Goal: Transaction & Acquisition: Download file/media

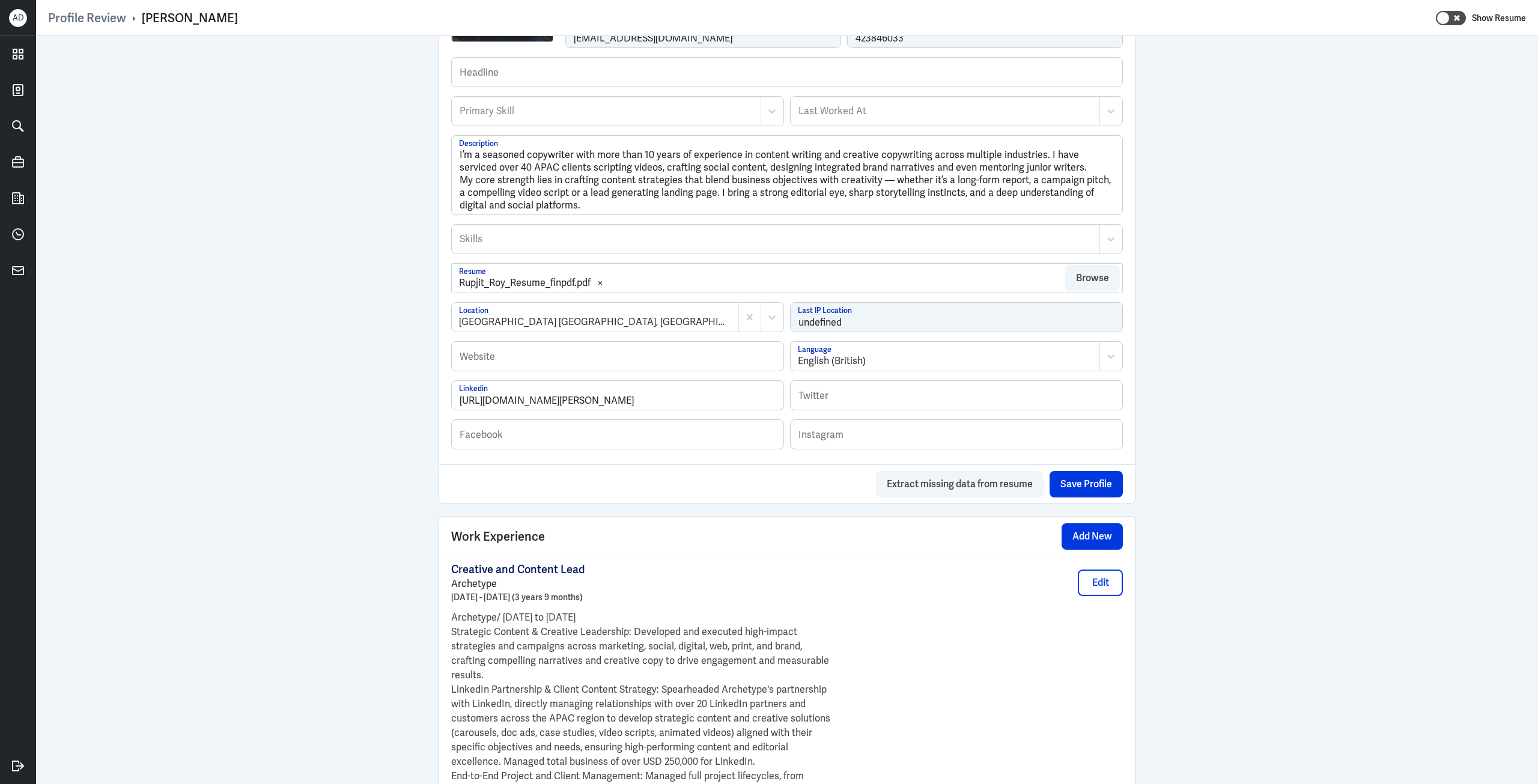
scroll to position [421, 0]
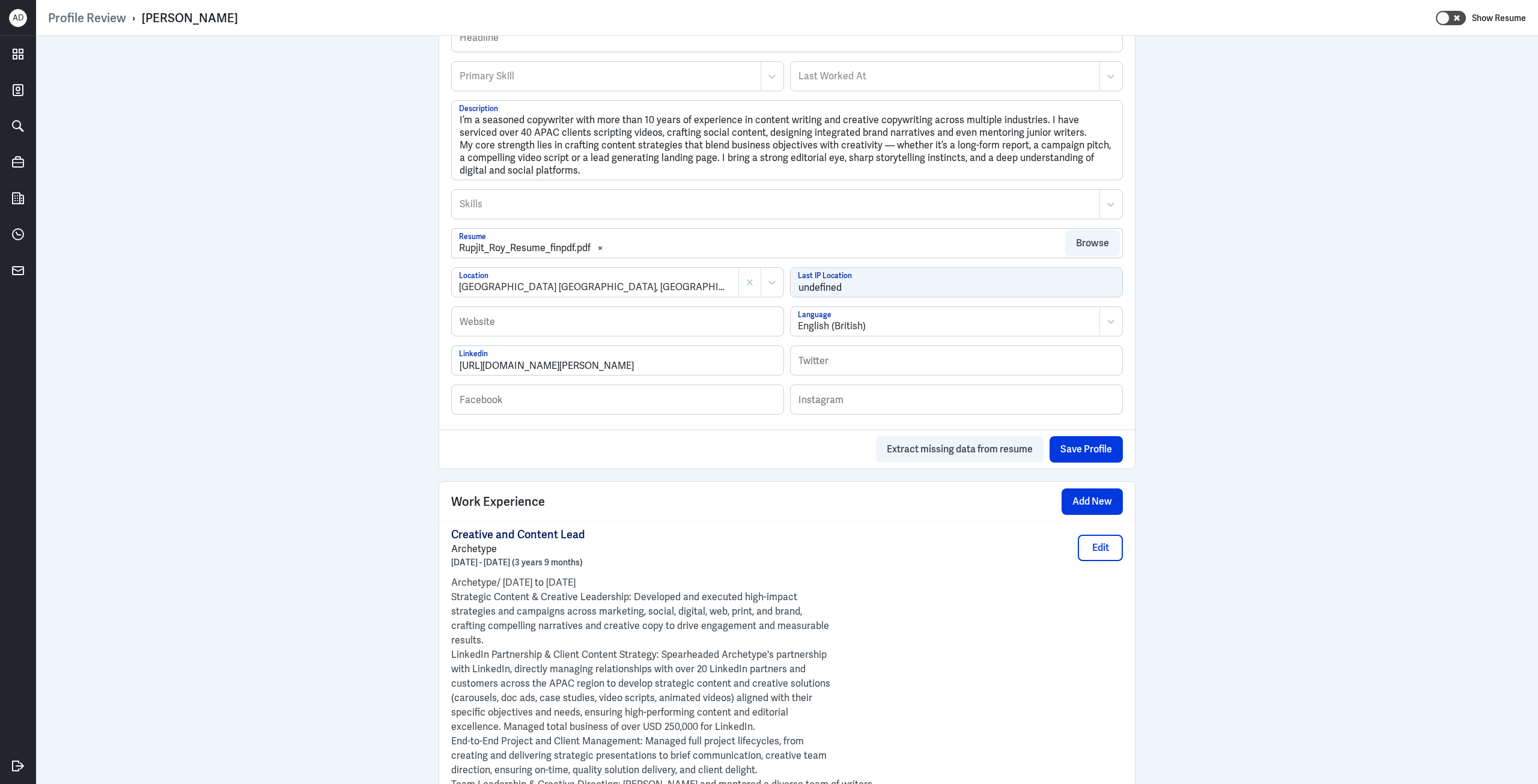
click at [532, 250] on div "Rupjit_Roy_Resume_finpdf.pdf" at bounding box center [525, 248] width 131 height 14
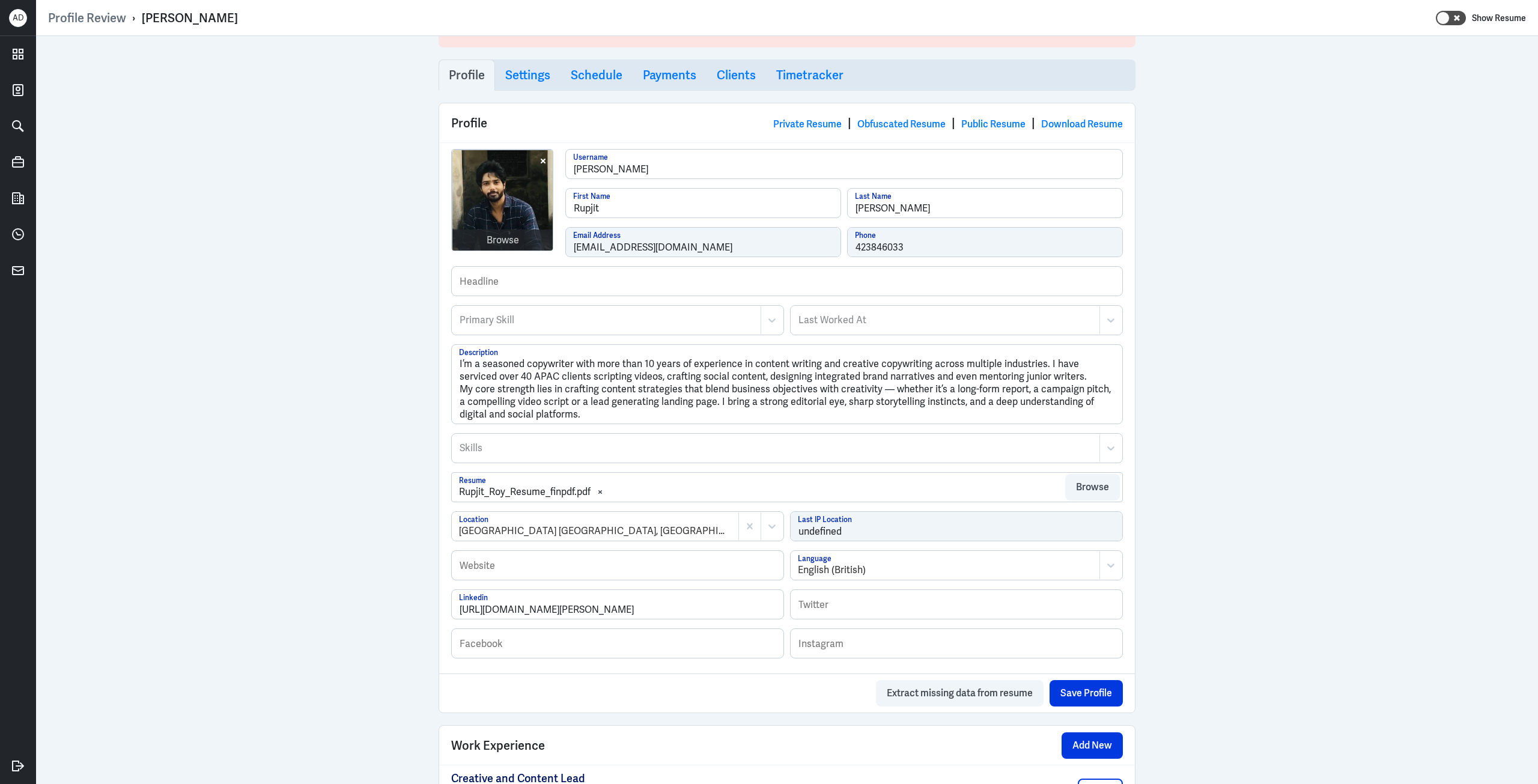
scroll to position [0, 0]
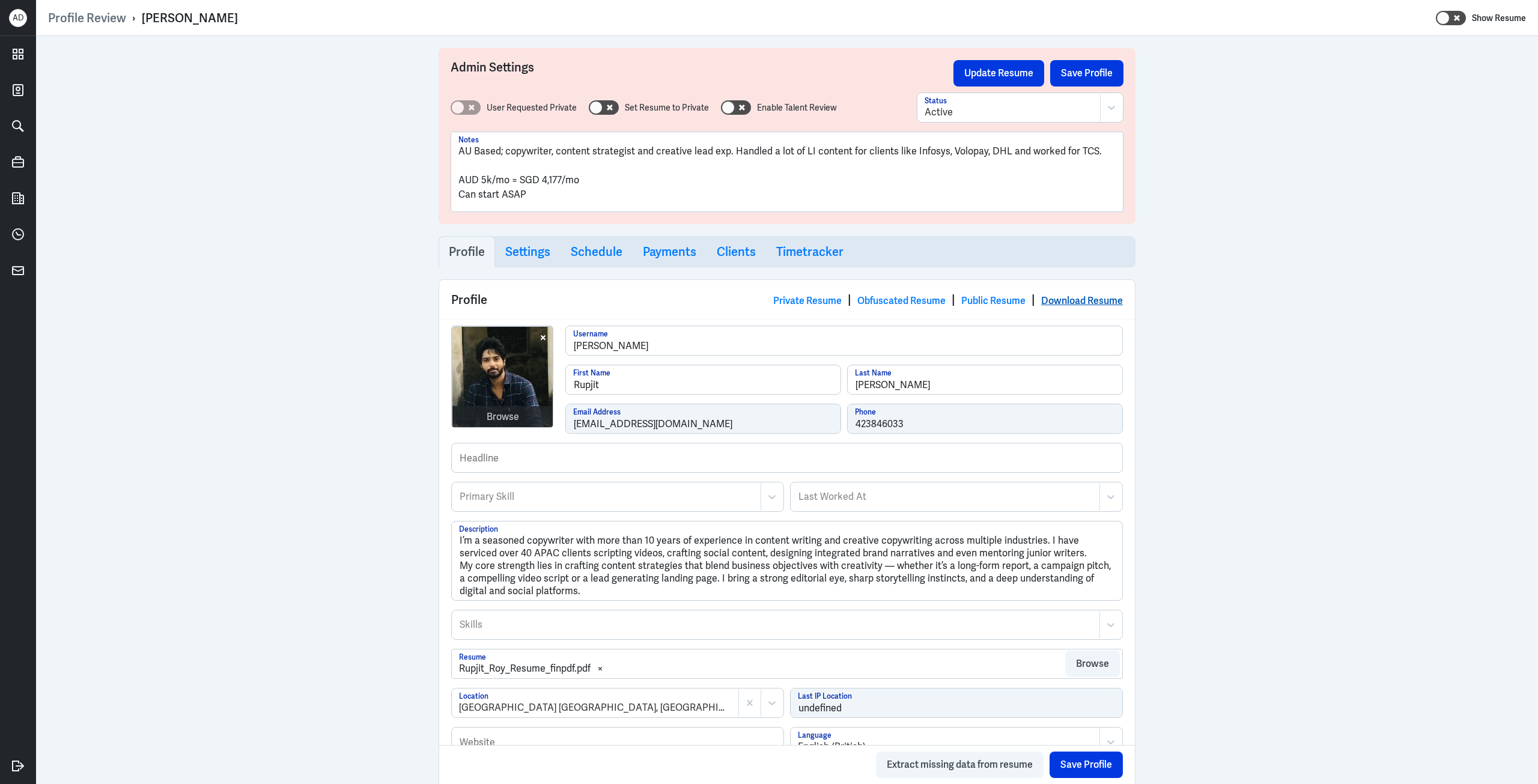
click at [1090, 301] on link "Download Resume" at bounding box center [1082, 301] width 81 height 13
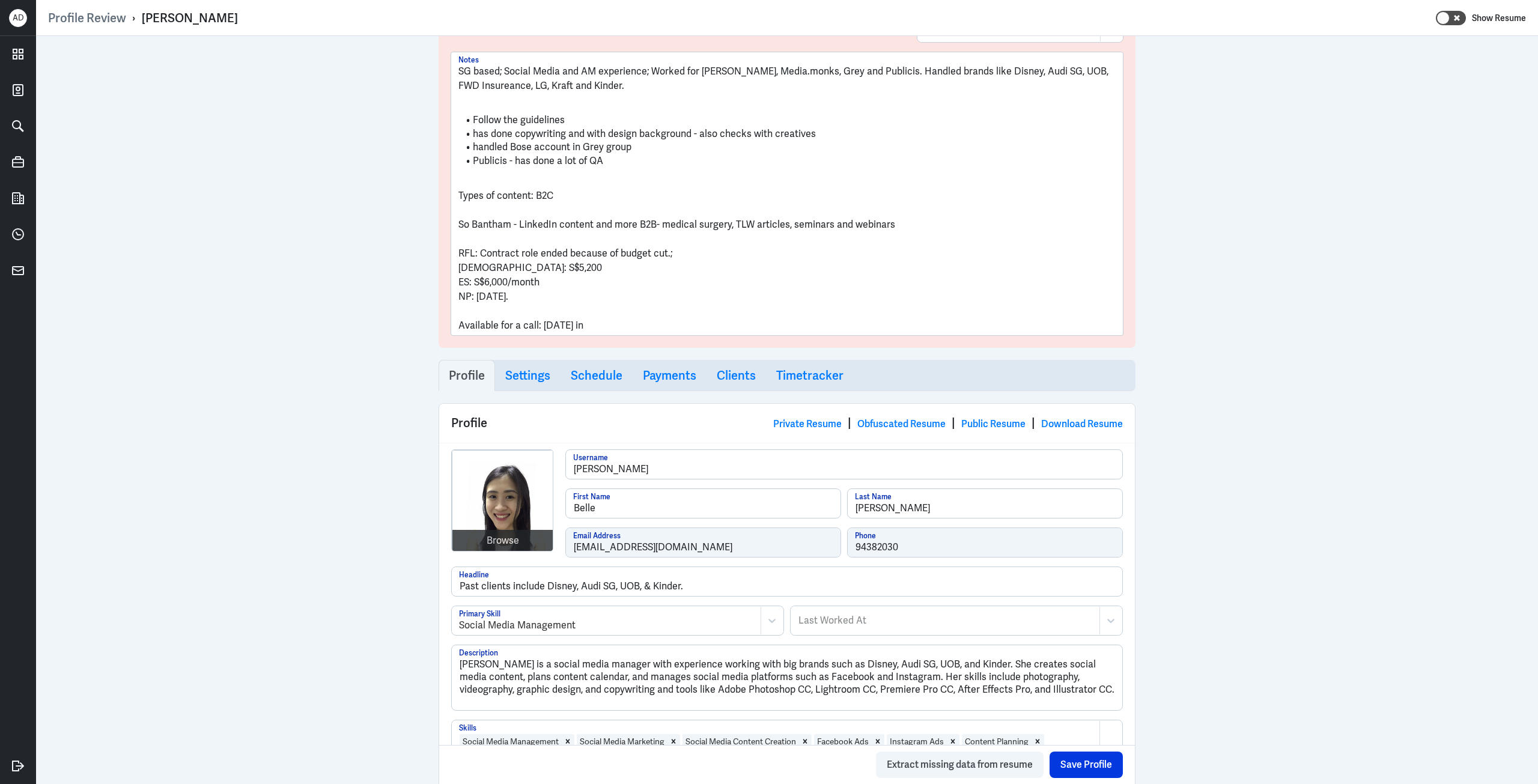
scroll to position [180, 0]
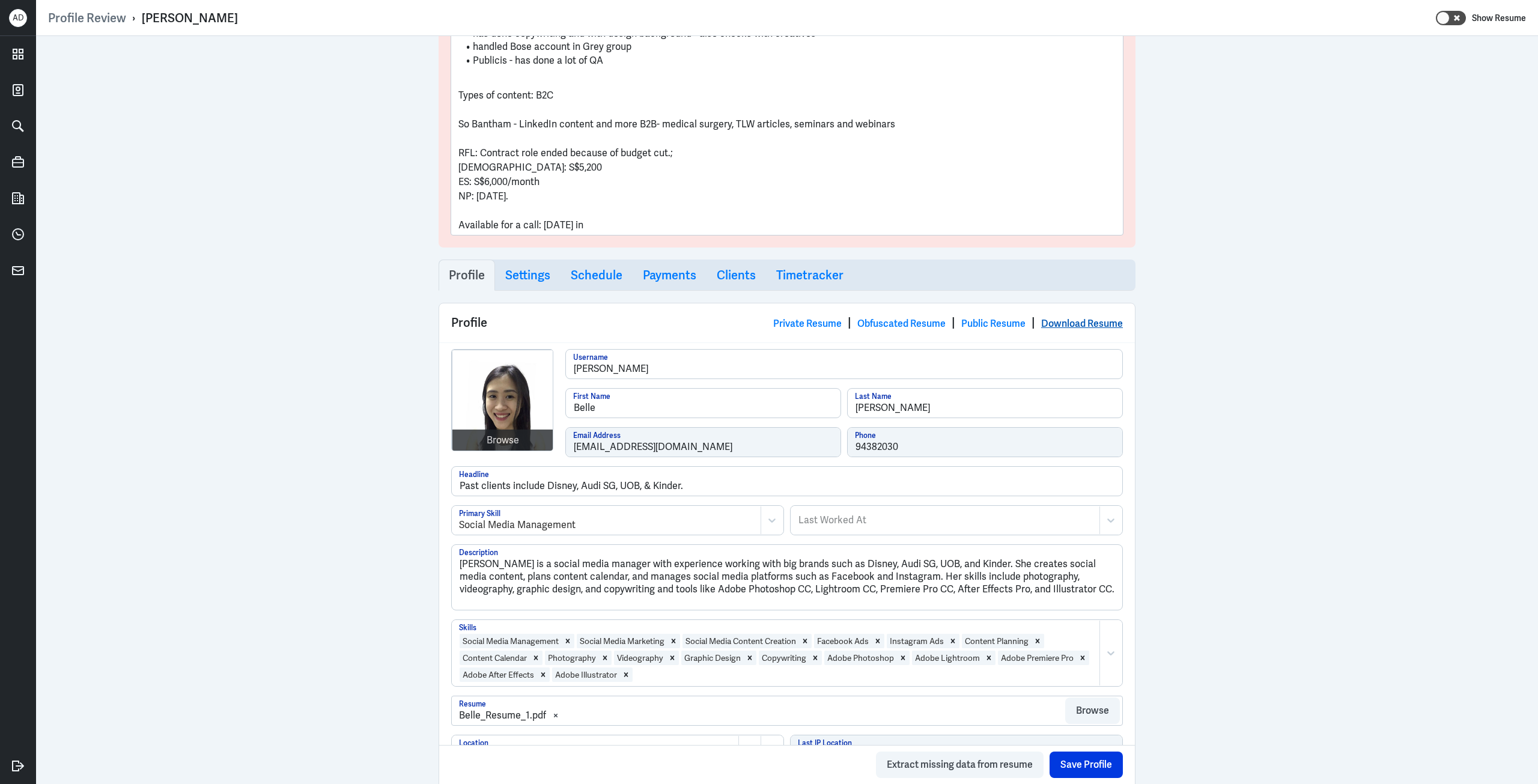
click at [1059, 323] on link "Download Resume" at bounding box center [1082, 324] width 81 height 13
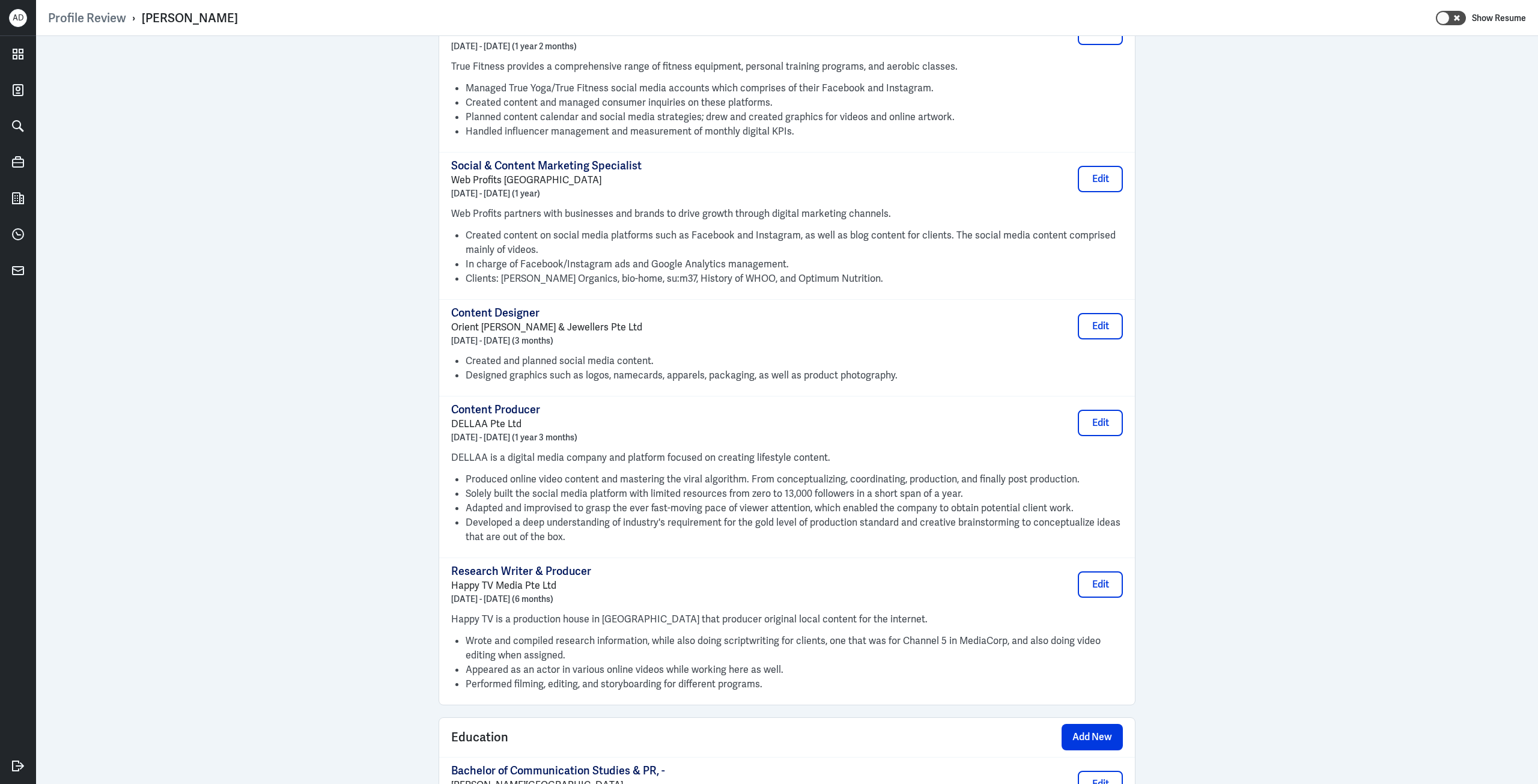
scroll to position [1262, 0]
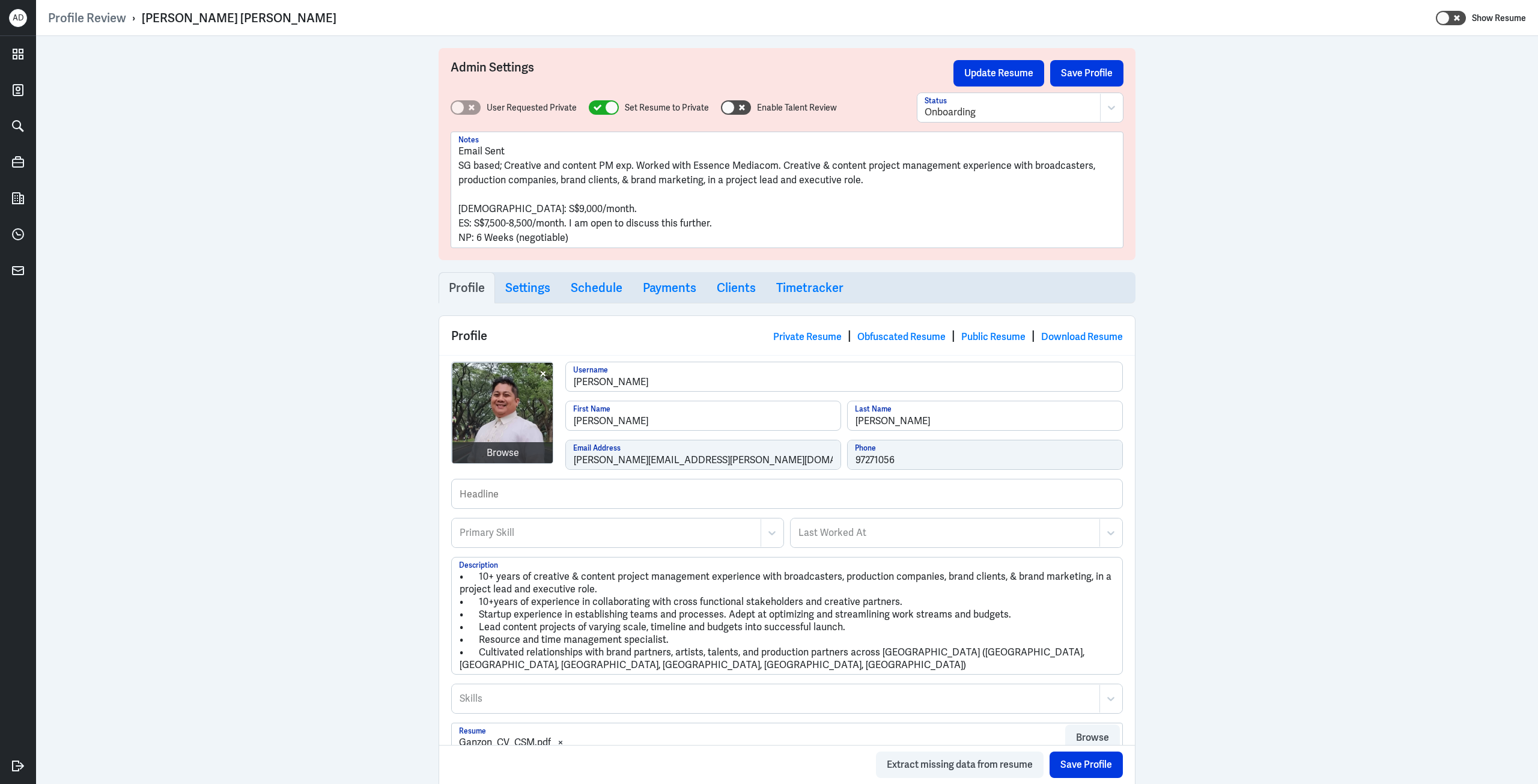
click at [1085, 343] on div "Private Resume | Obfuscated Resume | Public Resume | Download Resume" at bounding box center [948, 335] width 350 height 18
click at [1085, 339] on link "Download Resume" at bounding box center [1082, 337] width 81 height 13
